Goal: Task Accomplishment & Management: Manage account settings

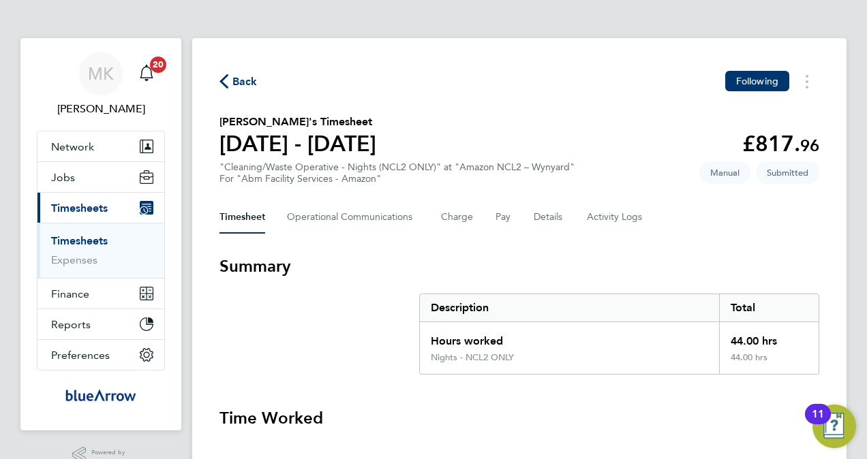
click at [251, 76] on span "Back" at bounding box center [244, 82] width 25 height 16
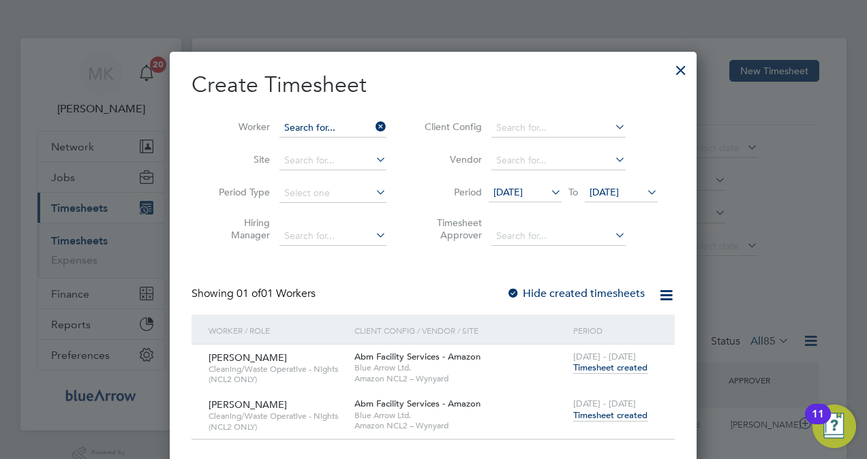
click at [330, 127] on input at bounding box center [332, 128] width 107 height 19
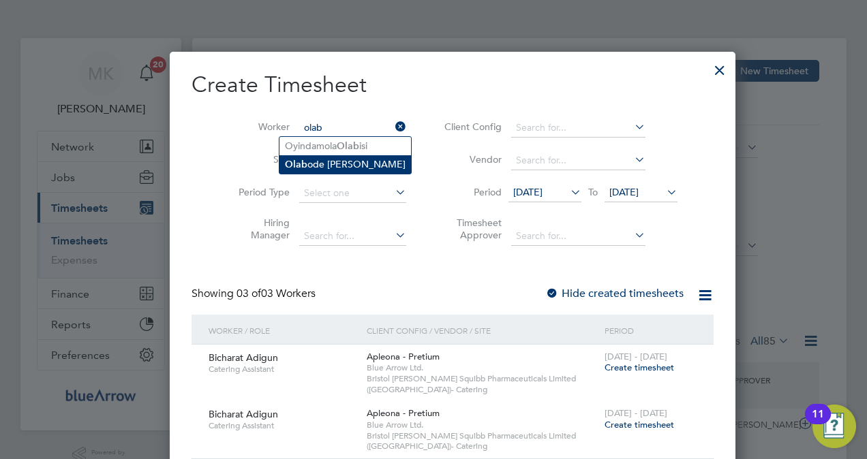
click at [335, 162] on li "Olab ode Ologunoyan" at bounding box center [344, 164] width 131 height 18
type input "Olabode Ologunoyan"
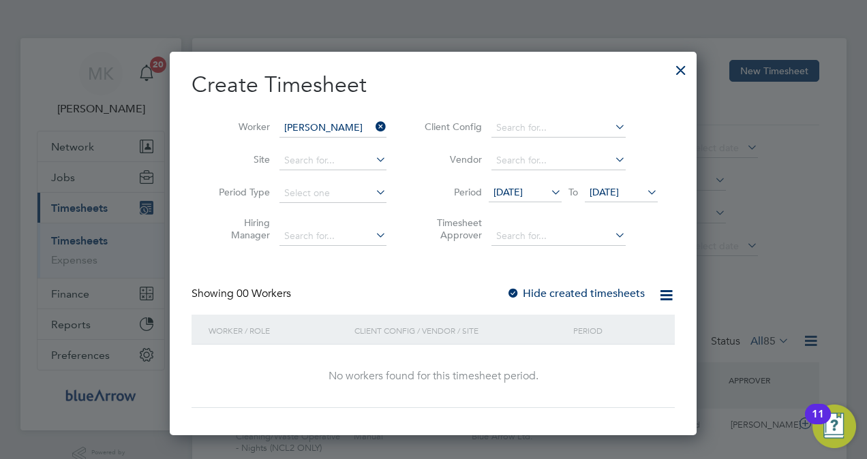
click at [525, 291] on label "Hide created timesheets" at bounding box center [575, 294] width 138 height 14
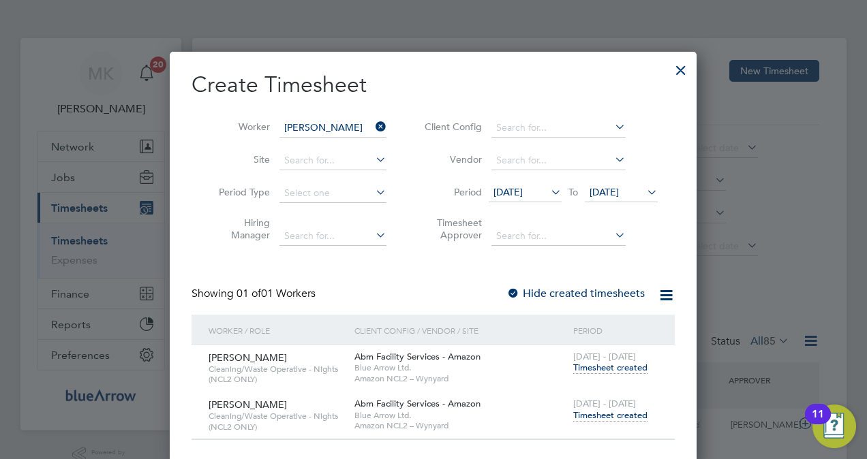
click at [592, 417] on span "Timesheet created" at bounding box center [610, 415] width 74 height 12
